Goal: Task Accomplishment & Management: Manage account settings

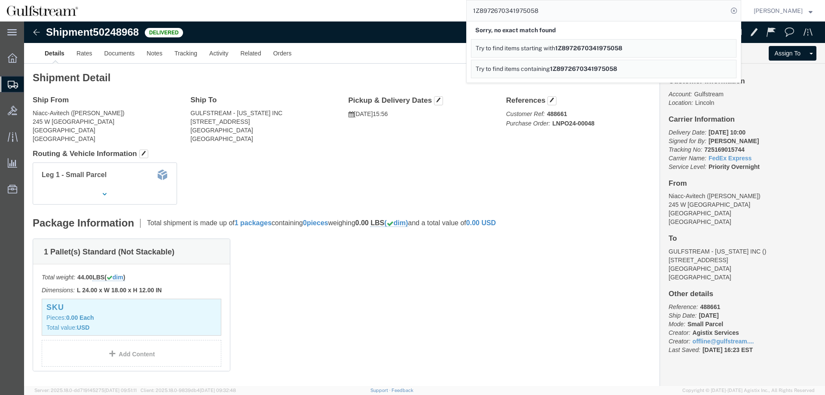
click at [496, 11] on input "1Z8972670341975058" at bounding box center [597, 10] width 261 height 21
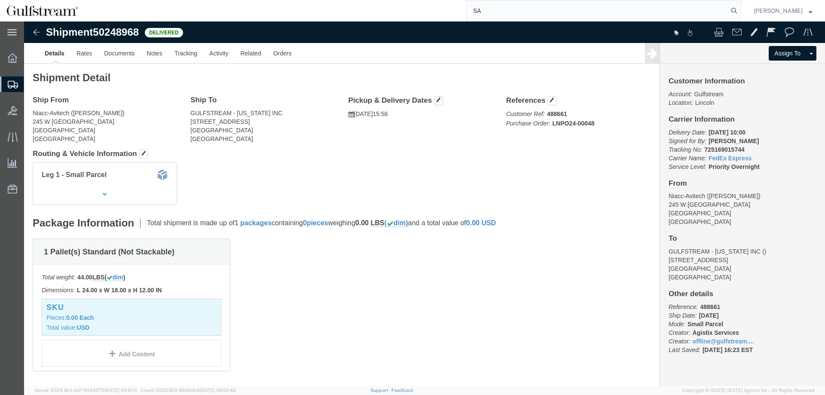
type input "S"
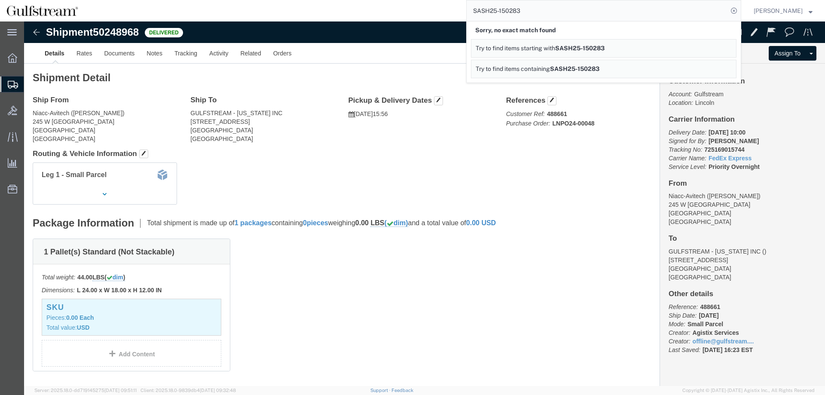
click at [588, 64] on link "Try to find items containing SASH25-150283" at bounding box center [604, 69] width 266 height 18
drag, startPoint x: 497, startPoint y: 10, endPoint x: 190, endPoint y: 34, distance: 308.2
click at [467, 21] on input "SASH25-150283" at bounding box center [597, 10] width 261 height 21
type input "25-150283"
click at [740, 9] on icon at bounding box center [734, 11] width 12 height 12
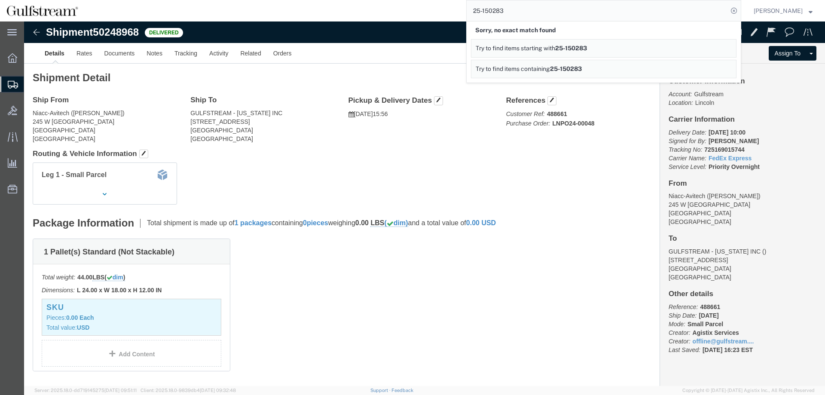
click at [584, 65] on link "Try to find items containing 25-150283" at bounding box center [604, 69] width 266 height 18
click at [0, 0] on span "Shipment Manager" at bounding box center [0, 0] width 0 height 0
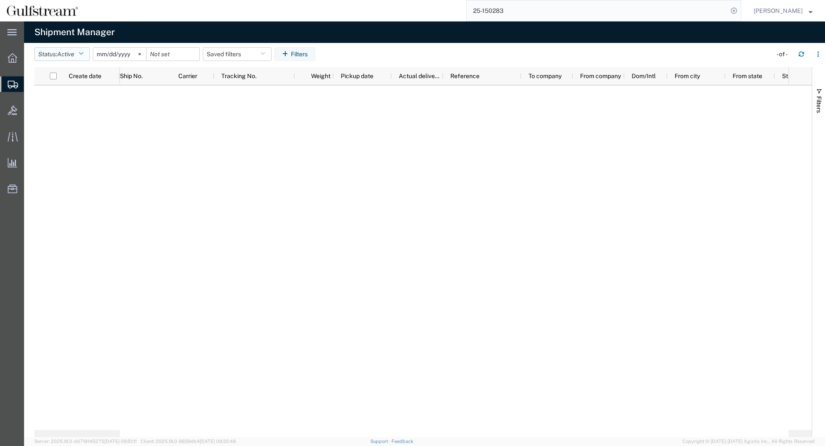
click at [74, 52] on span "Active" at bounding box center [65, 54] width 17 height 7
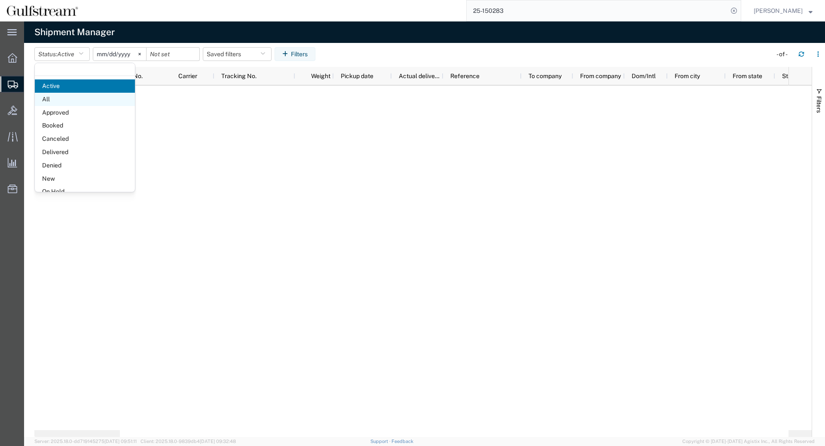
click at [67, 104] on span "All" at bounding box center [85, 99] width 100 height 13
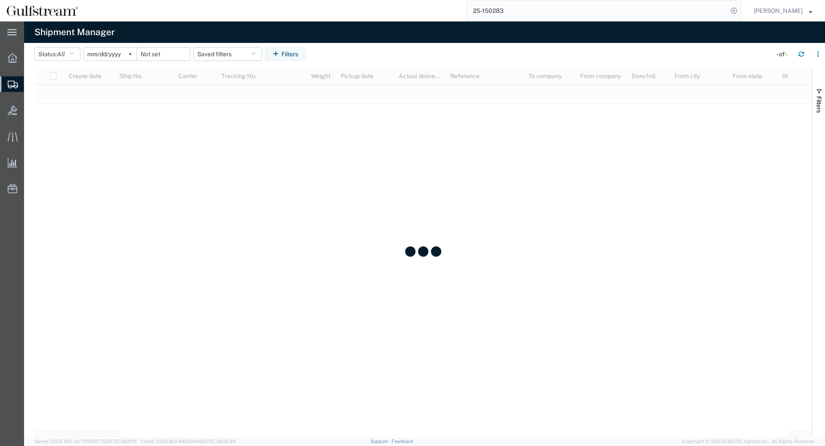
click at [95, 57] on input "[DATE]" at bounding box center [110, 54] width 53 height 13
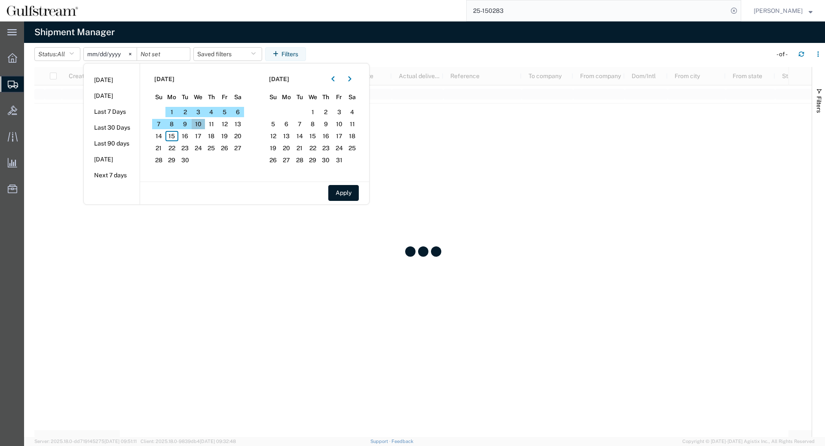
click at [201, 124] on span "10" at bounding box center [198, 124] width 13 height 10
click at [337, 191] on button "Apply" at bounding box center [343, 193] width 31 height 16
type input "[DATE]"
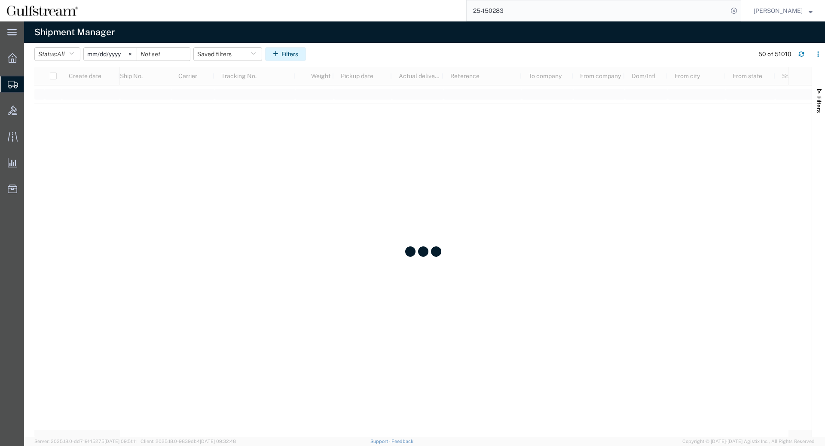
click at [296, 56] on button "Filters" at bounding box center [285, 54] width 41 height 14
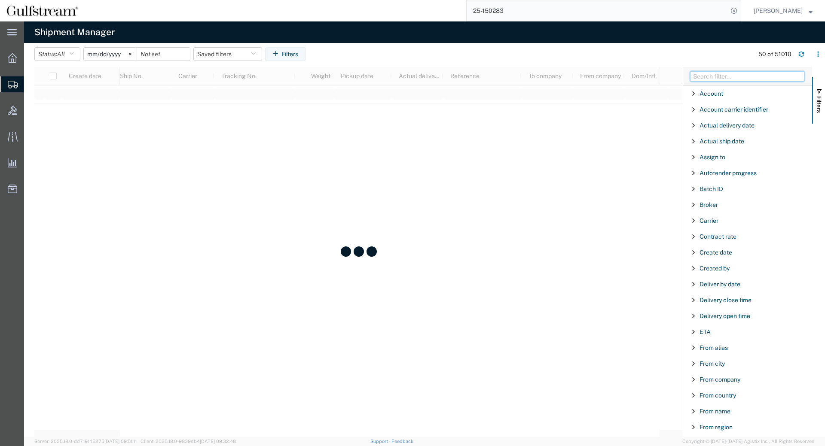
click at [750, 75] on input "Filter Columns Input" at bounding box center [747, 76] width 114 height 10
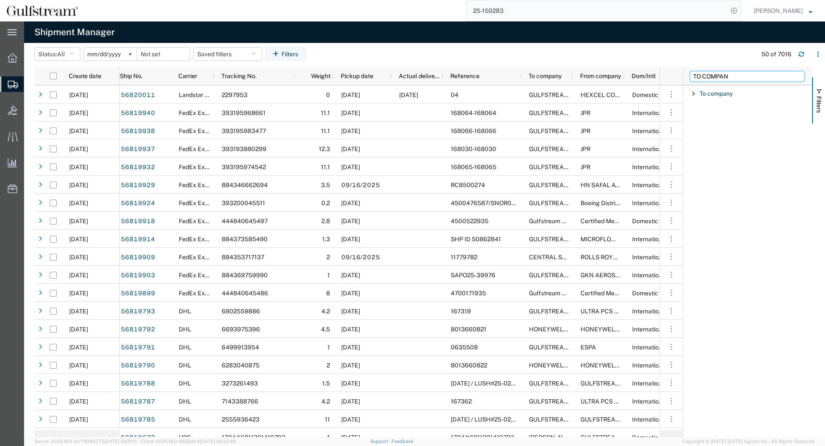
type input "TO COMPAN"
click at [689, 92] on div "To company" at bounding box center [747, 93] width 129 height 15
click at [708, 123] on div "starts with" at bounding box center [750, 122] width 123 height 35
click at [708, 118] on div "starts with" at bounding box center [748, 115] width 98 height 7
click at [717, 131] on input "Filter Value" at bounding box center [750, 130] width 113 height 10
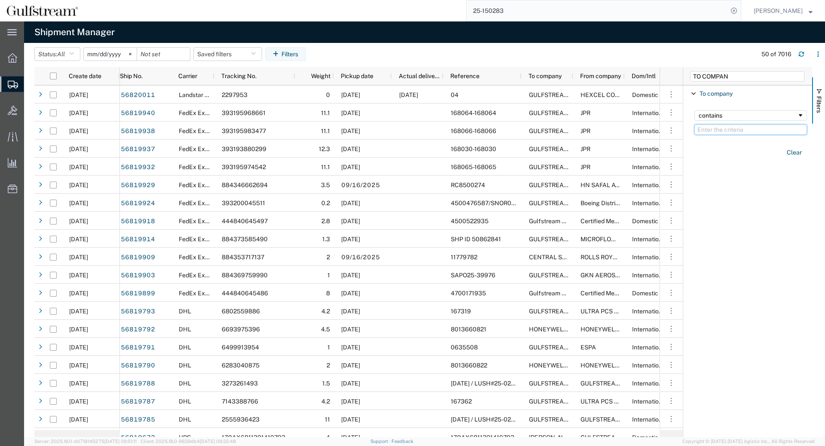
type input "W"
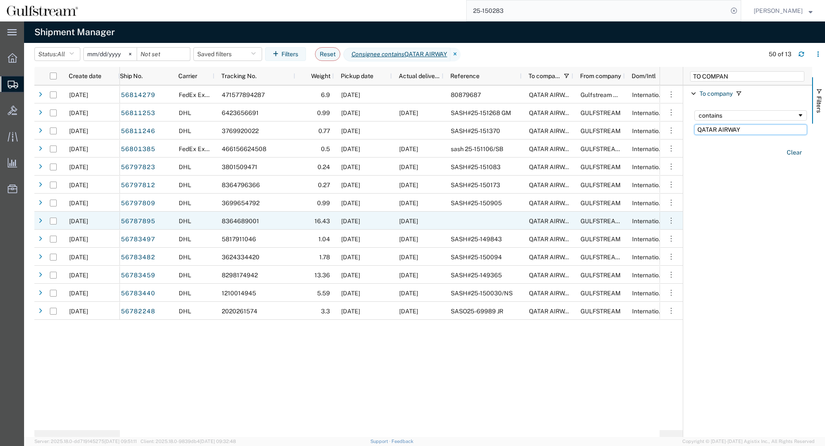
type input "QATAR AIRWAY"
click at [455, 213] on div at bounding box center [482, 221] width 78 height 18
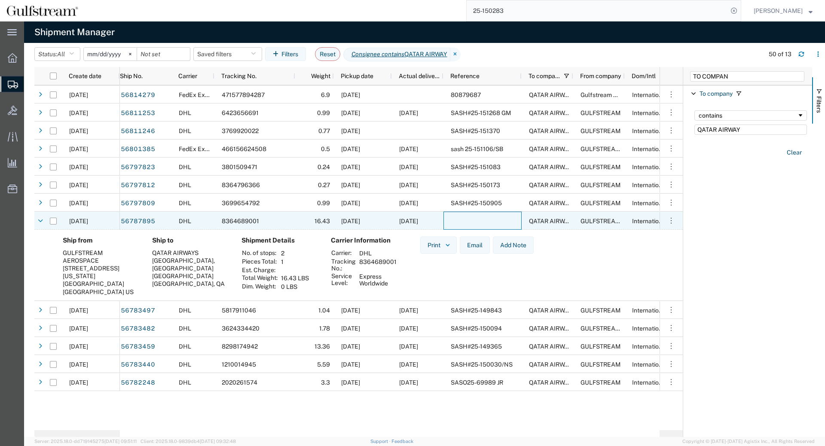
click at [455, 213] on div at bounding box center [482, 221] width 78 height 18
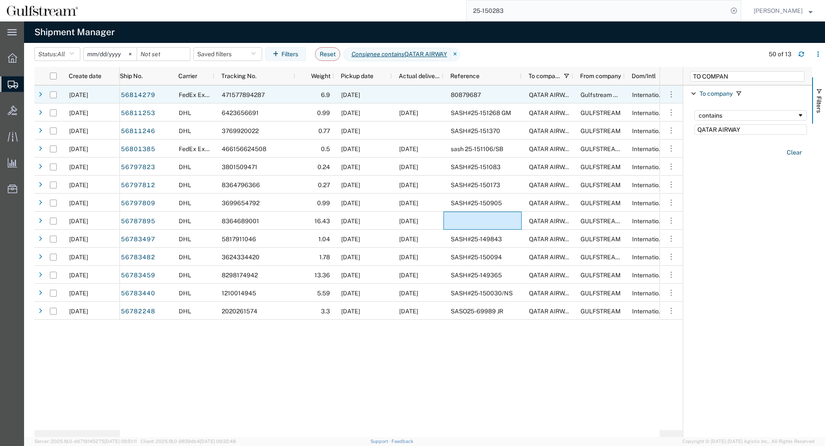
click at [504, 93] on div "80879687" at bounding box center [482, 95] width 78 height 18
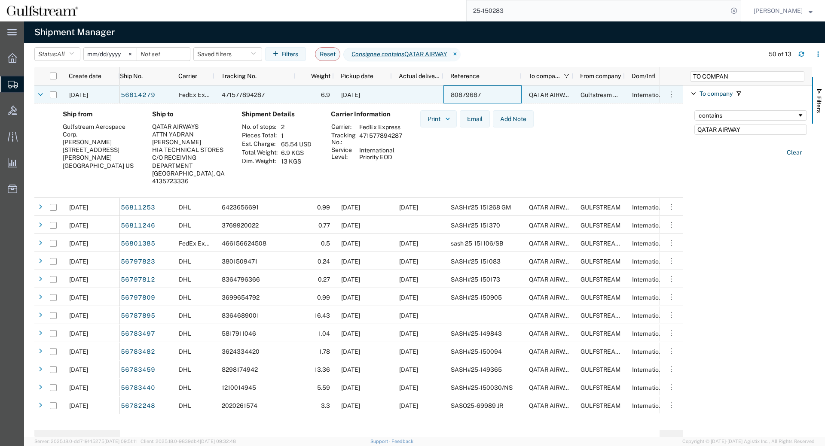
click at [504, 93] on div "80879687" at bounding box center [482, 95] width 78 height 18
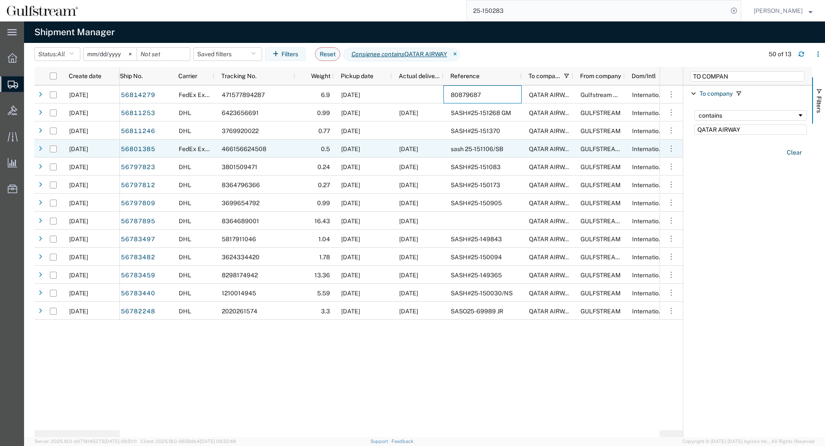
click at [443, 150] on div "[DATE]" at bounding box center [418, 149] width 52 height 18
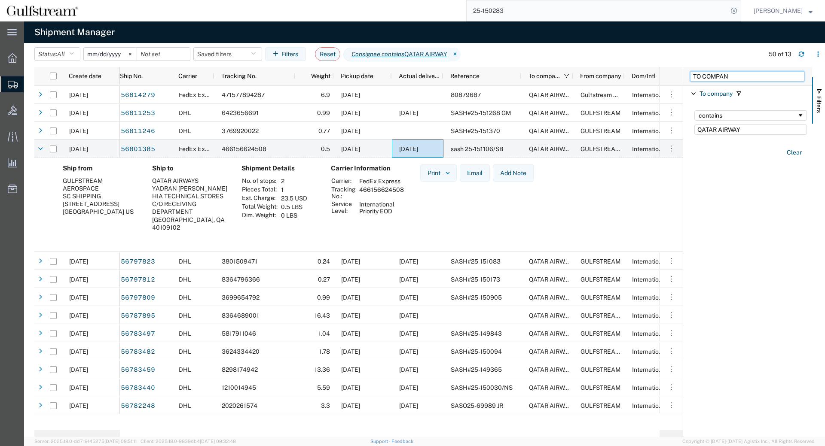
drag, startPoint x: 736, startPoint y: 73, endPoint x: 511, endPoint y: 67, distance: 224.8
click at [690, 71] on input "TO COMPAN" at bounding box center [747, 76] width 114 height 10
type input "FROM ST"
click at [692, 107] on span "Filter List 2 Filters" at bounding box center [693, 109] width 7 height 7
click at [713, 133] on div "starts with" at bounding box center [748, 131] width 98 height 7
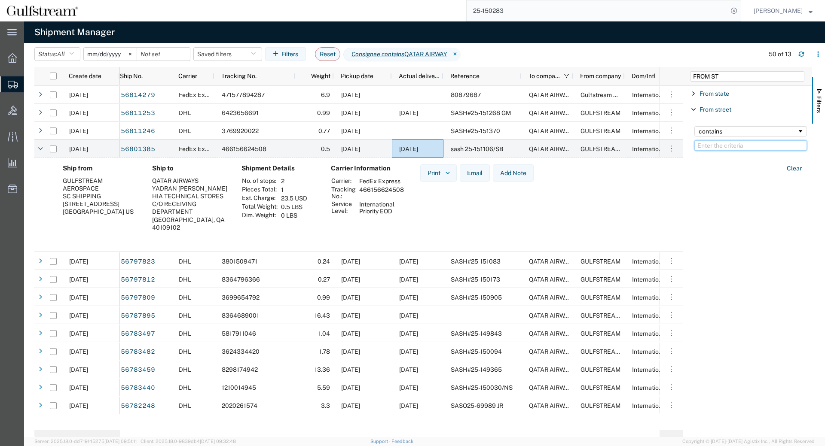
click at [727, 146] on input "Filter Value" at bounding box center [750, 146] width 113 height 10
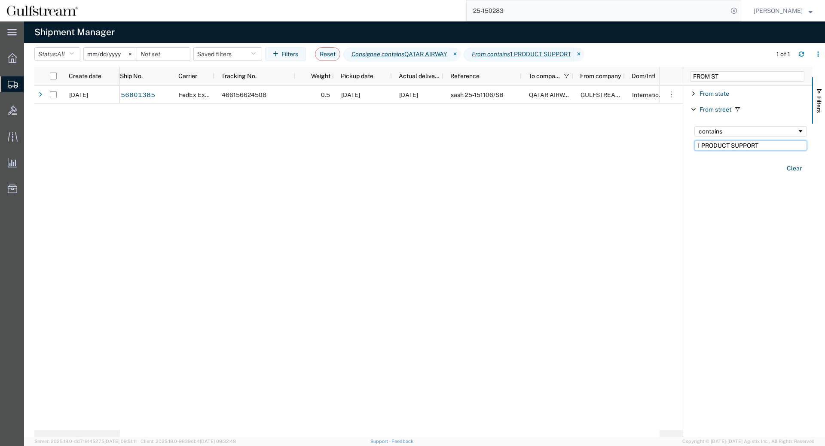
type input "1 PRODUCT SUPPORT"
click at [728, 72] on input "FROM ST" at bounding box center [747, 76] width 114 height 10
click at [182, 51] on input "date" at bounding box center [163, 54] width 53 height 13
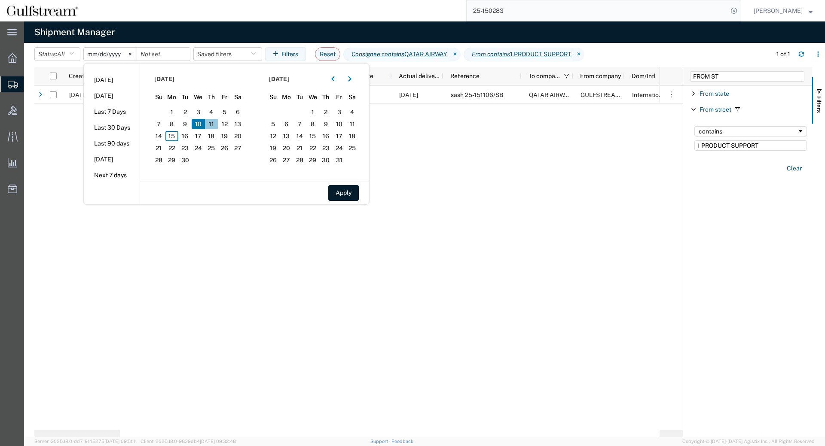
click at [213, 125] on span "11" at bounding box center [211, 124] width 13 height 10
click at [215, 125] on span "11" at bounding box center [211, 124] width 13 height 10
click at [214, 125] on span "11" at bounding box center [211, 124] width 13 height 10
click at [354, 194] on button "Apply" at bounding box center [343, 193] width 31 height 16
type input "[DATE]"
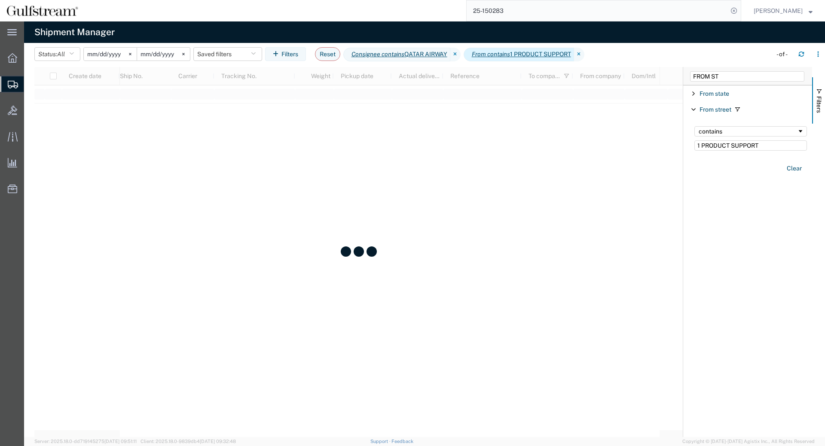
click at [461, 55] on icon at bounding box center [455, 55] width 10 height 14
click at [721, 77] on input "FROM ST" at bounding box center [747, 76] width 114 height 10
drag, startPoint x: 712, startPoint y: 82, endPoint x: 334, endPoint y: 134, distance: 381.8
click at [683, 127] on div "FROM ST Account Enabled Account Account carrier identifier Enabled Account carr…" at bounding box center [747, 252] width 129 height 370
type input "F"
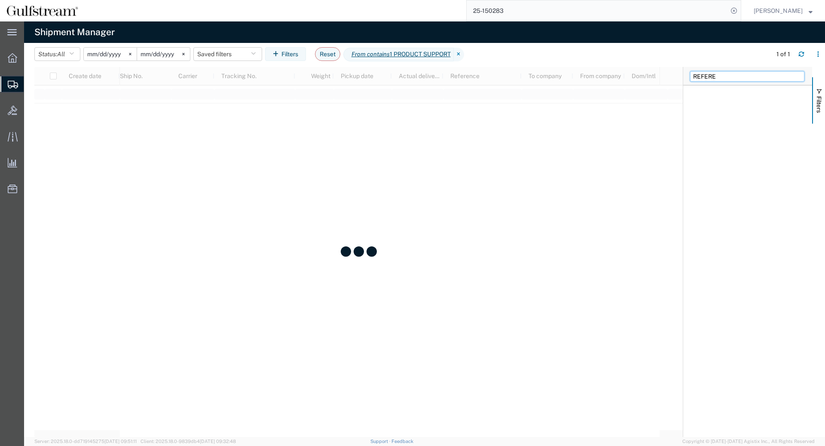
type input "REFERE"
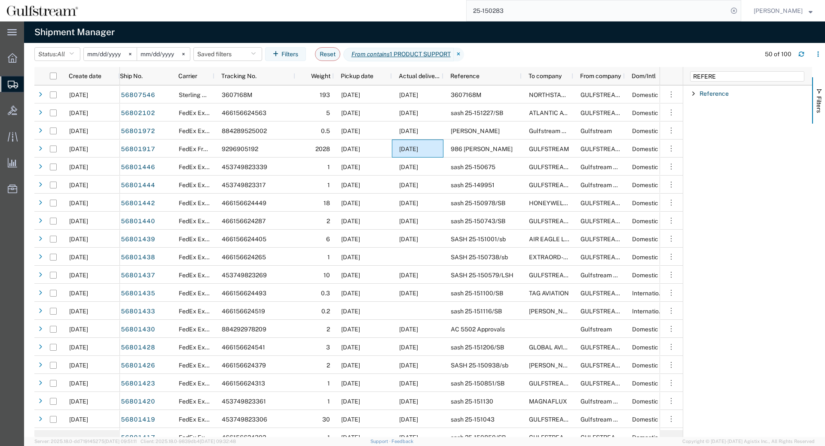
click at [695, 92] on span "Filter List 1 Filters" at bounding box center [693, 93] width 7 height 7
click at [708, 112] on div "starts with" at bounding box center [750, 115] width 113 height 10
click at [729, 130] on input "Filter Value" at bounding box center [750, 130] width 113 height 10
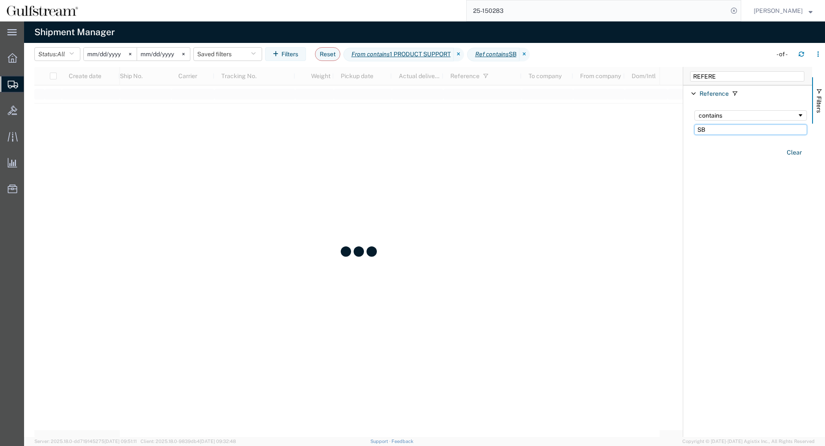
type input "SB"
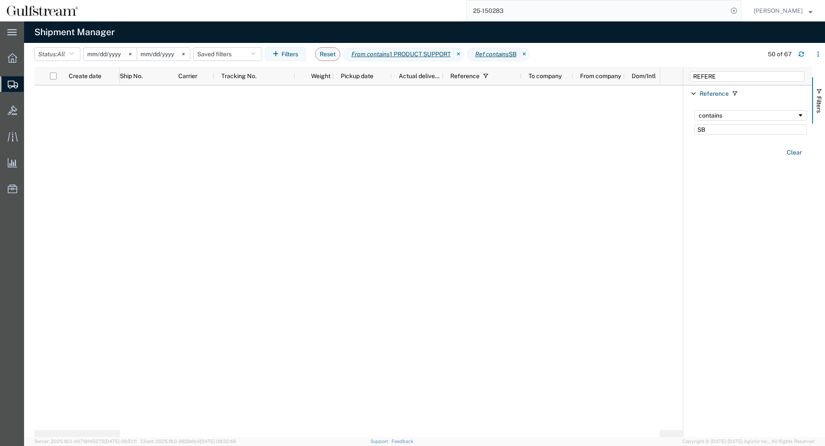
scroll to position [857, 0]
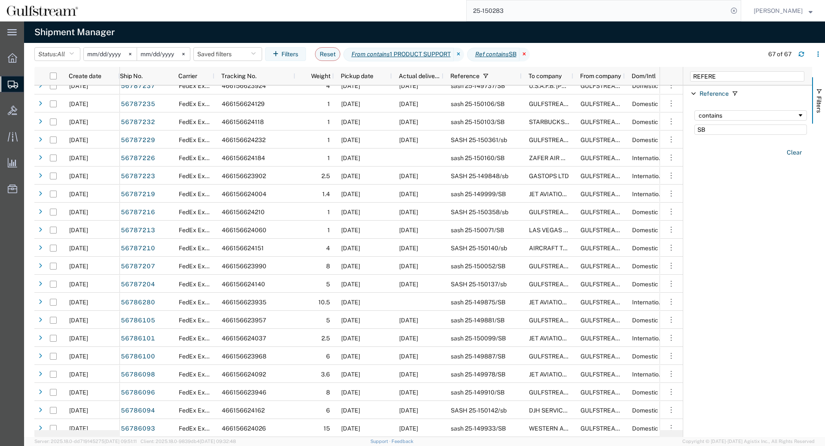
click at [530, 55] on icon at bounding box center [525, 55] width 10 height 14
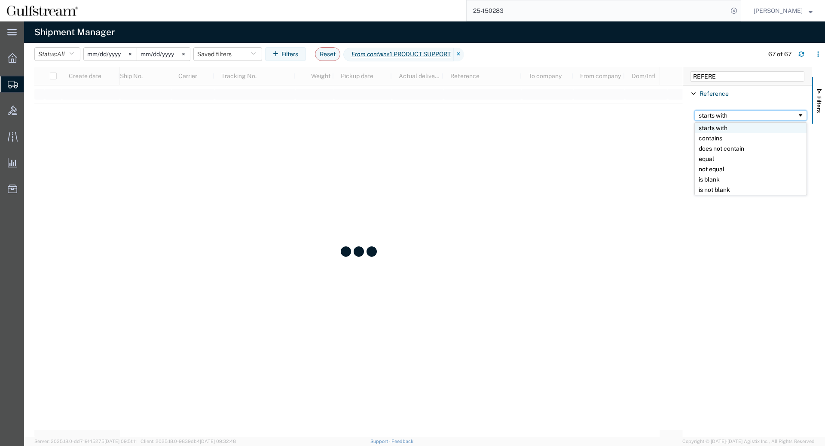
click at [737, 113] on div "starts with" at bounding box center [748, 115] width 98 height 7
click at [731, 128] on input "Filter Value" at bounding box center [750, 130] width 113 height 10
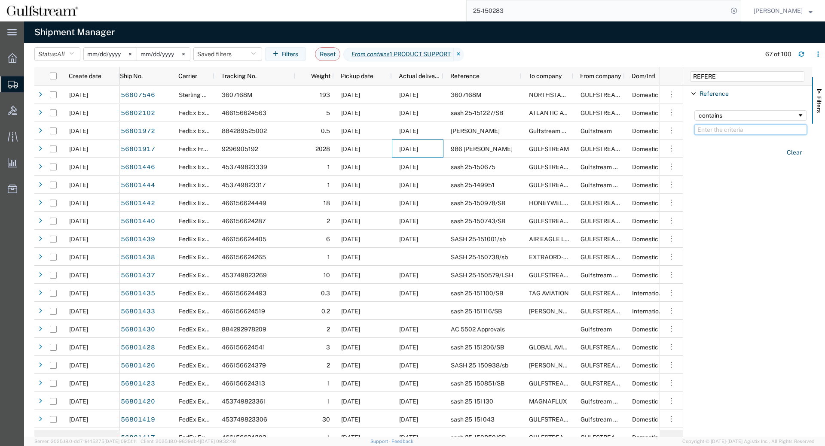
click at [730, 128] on input "Filter Value" at bounding box center [750, 130] width 113 height 10
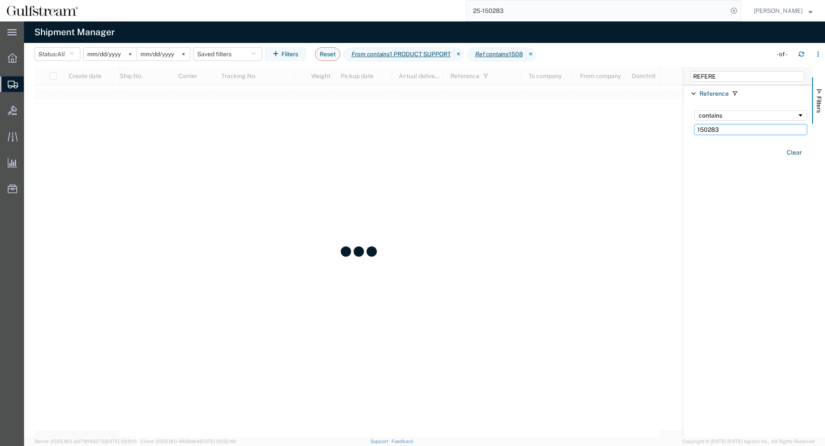
type input "150283"
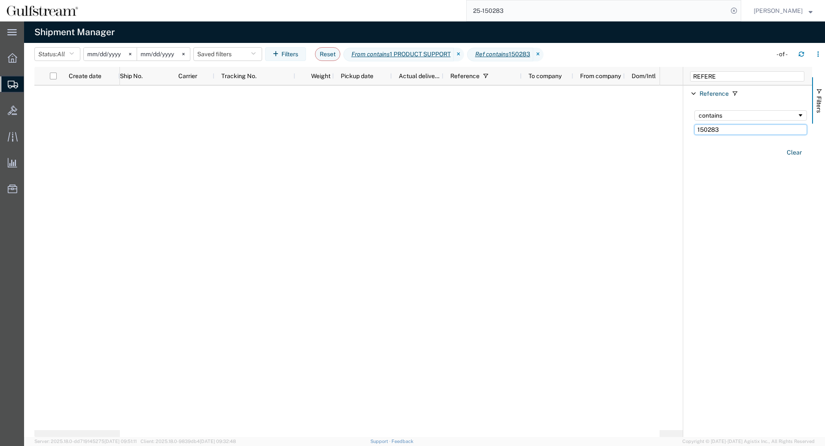
drag, startPoint x: 736, startPoint y: 129, endPoint x: 583, endPoint y: 147, distance: 154.0
click at [694, 135] on input "150283" at bounding box center [750, 130] width 113 height 10
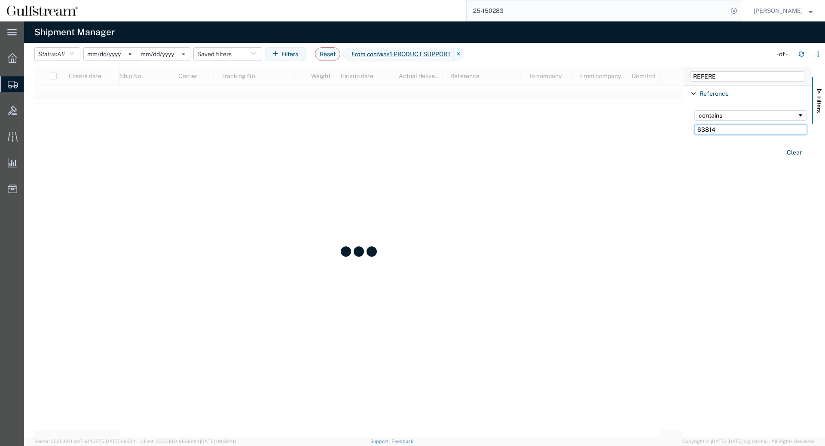
type input "63814"
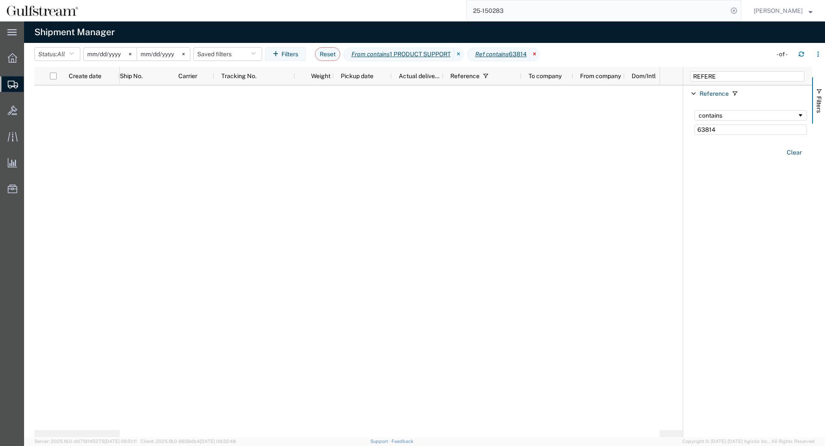
click at [540, 52] on icon at bounding box center [535, 55] width 10 height 14
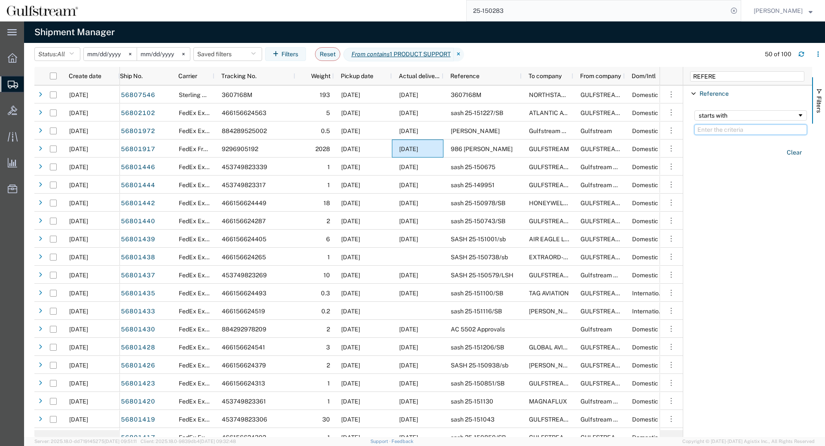
click at [724, 131] on input "Filter Value" at bounding box center [750, 130] width 113 height 10
type input "150303"
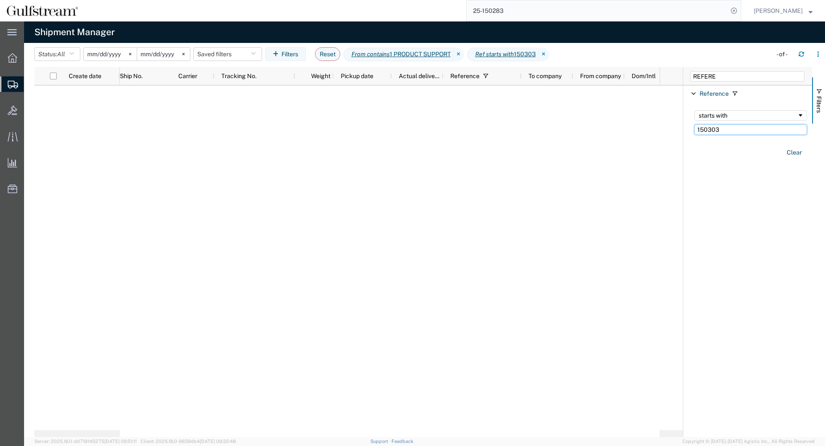
drag, startPoint x: 725, startPoint y: 131, endPoint x: 552, endPoint y: 140, distance: 173.4
click at [694, 135] on input "150303" at bounding box center [750, 130] width 113 height 10
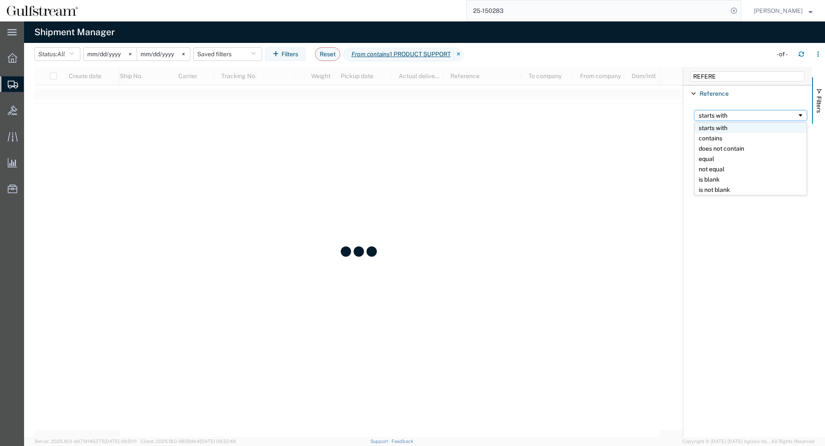
click at [729, 120] on div "starts with" at bounding box center [750, 115] width 113 height 10
click at [732, 130] on input "Filter Value" at bounding box center [750, 130] width 113 height 10
type input "150303"
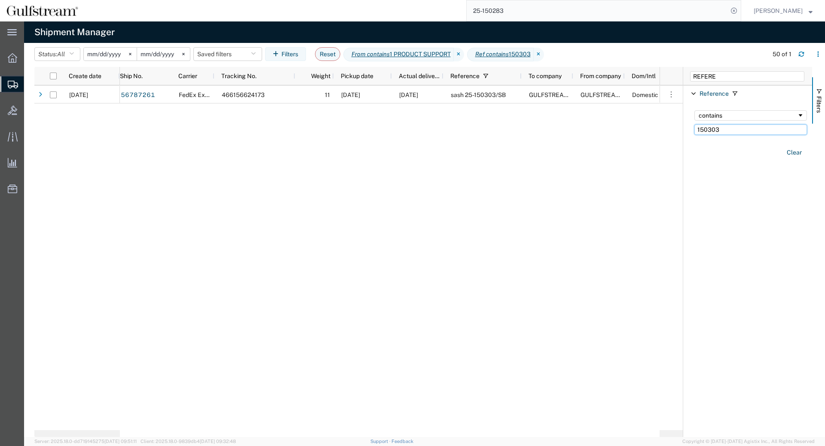
drag, startPoint x: 739, startPoint y: 132, endPoint x: 586, endPoint y: 150, distance: 153.5
click at [694, 135] on input "150303" at bounding box center [750, 130] width 113 height 10
click at [728, 130] on input "15035" at bounding box center [750, 130] width 113 height 10
type input "1"
click at [706, 131] on input "150283" at bounding box center [750, 130] width 113 height 10
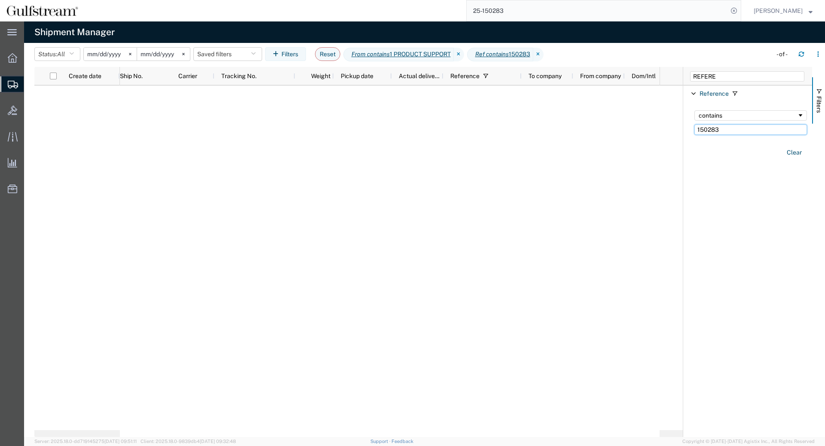
click at [706, 131] on input "150283" at bounding box center [750, 130] width 113 height 10
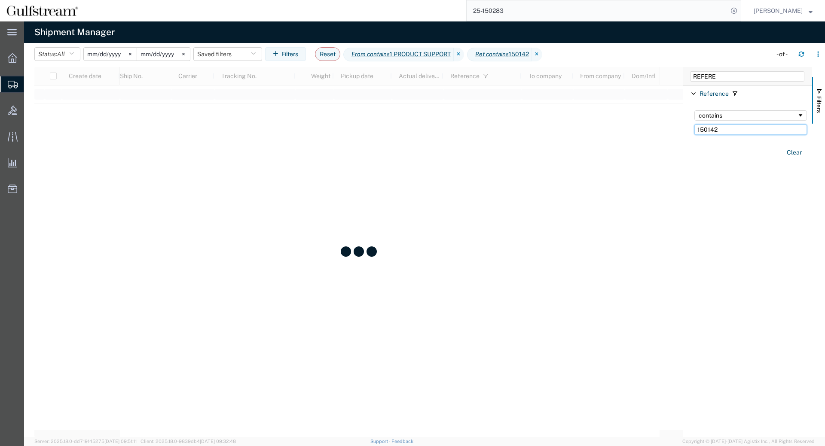
type input "150142"
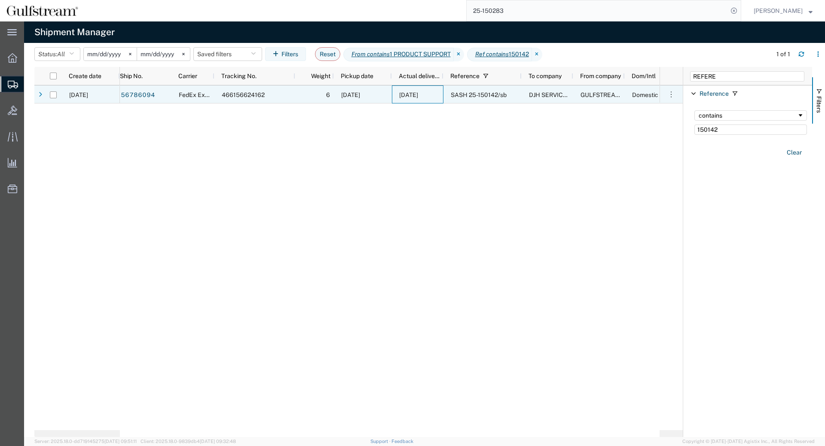
click at [425, 91] on div "[DATE]" at bounding box center [418, 95] width 52 height 18
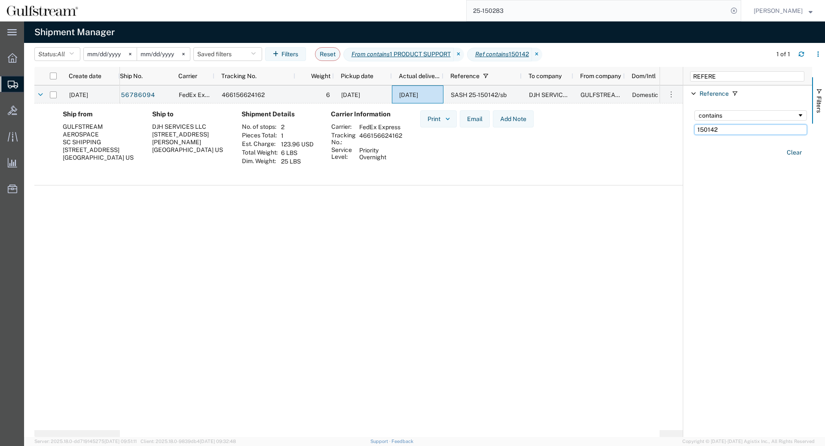
drag, startPoint x: 725, startPoint y: 126, endPoint x: 643, endPoint y: 119, distance: 82.0
click at [694, 125] on input "150142" at bounding box center [750, 130] width 113 height 10
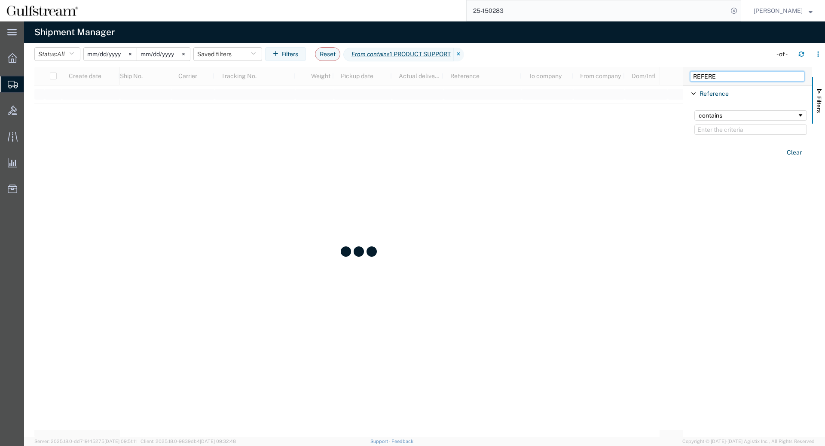
drag, startPoint x: 721, startPoint y: 72, endPoint x: 729, endPoint y: 74, distance: 8.6
click at [721, 72] on input "REFERE" at bounding box center [747, 76] width 114 height 10
drag, startPoint x: 729, startPoint y: 74, endPoint x: 379, endPoint y: 68, distance: 350.3
click at [690, 71] on input "REFERE" at bounding box center [747, 76] width 114 height 10
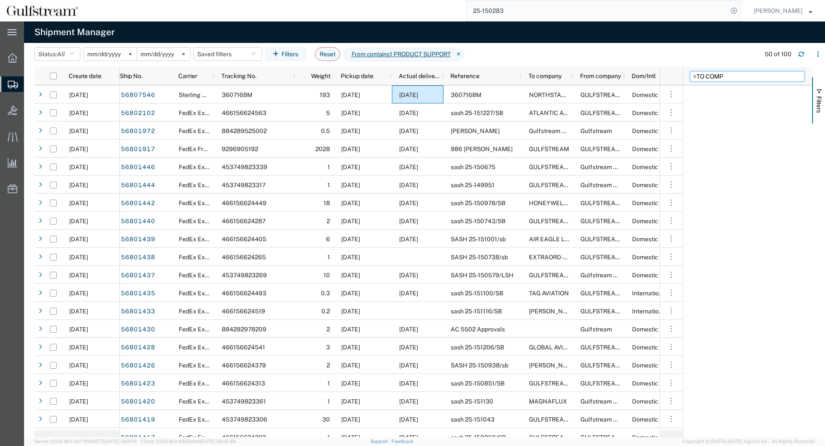
drag, startPoint x: 693, startPoint y: 79, endPoint x: 599, endPoint y: 96, distance: 95.7
click at [690, 82] on input "=TO COMP" at bounding box center [747, 76] width 114 height 10
type input "TO COMP"
click at [729, 110] on div "starts with" at bounding box center [750, 122] width 123 height 35
click at [732, 120] on div "starts with" at bounding box center [750, 115] width 113 height 10
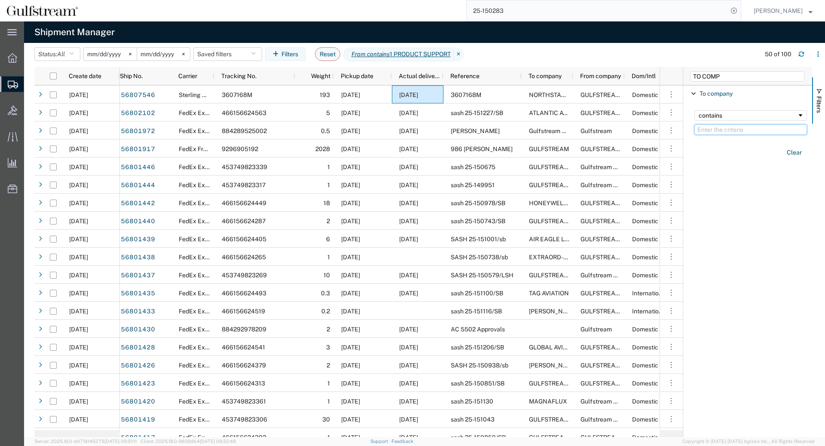
click at [739, 130] on input "Filter Value" at bounding box center [750, 130] width 113 height 10
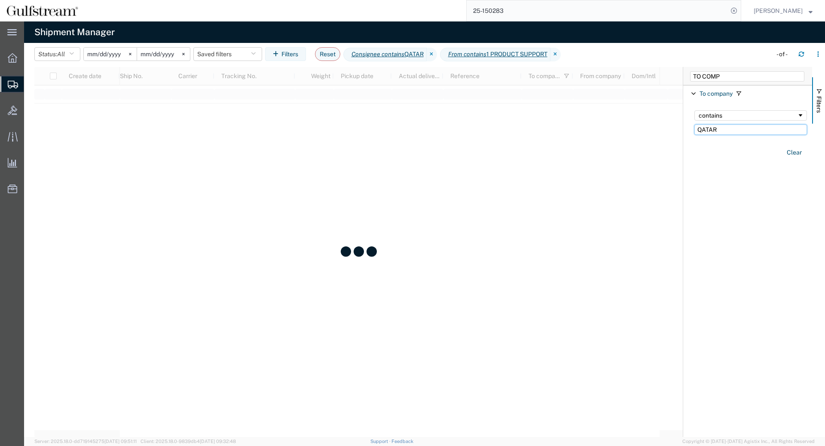
type input "QATAR"
